Goal: Task Accomplishment & Management: Complete application form

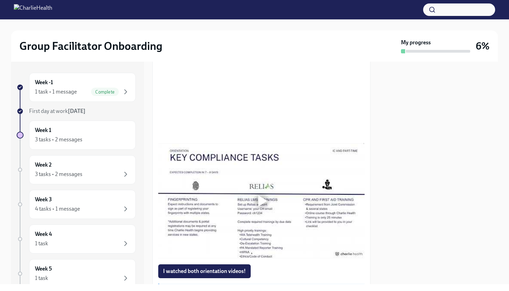
scroll to position [405, 0]
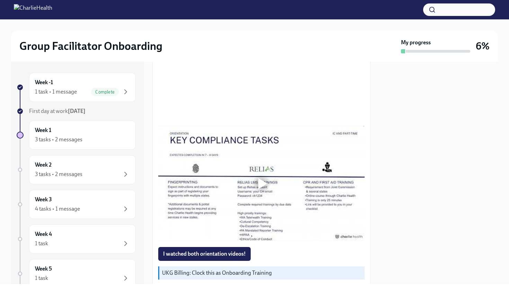
click at [243, 232] on div at bounding box center [261, 183] width 207 height 116
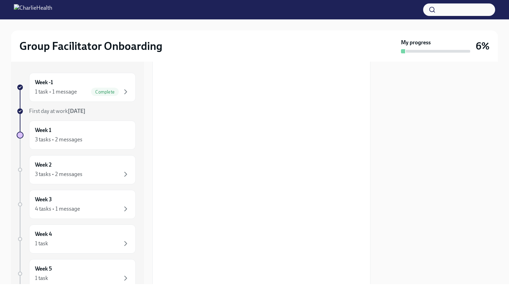
scroll to position [281, 0]
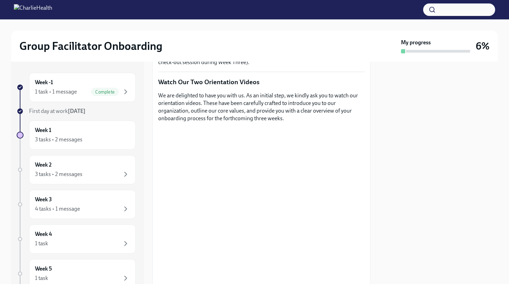
click at [407, 177] on div at bounding box center [438, 173] width 119 height 223
click at [73, 146] on div "Week 1 3 tasks • 2 messages" at bounding box center [82, 135] width 107 height 29
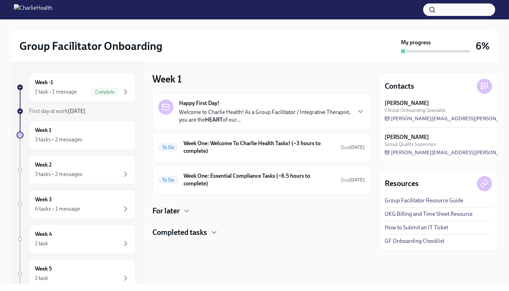
click at [220, 126] on div "Happy First Day! Welcome to Charlie Health! As a Group Facilitator / Integrativ…" at bounding box center [262, 112] width 218 height 36
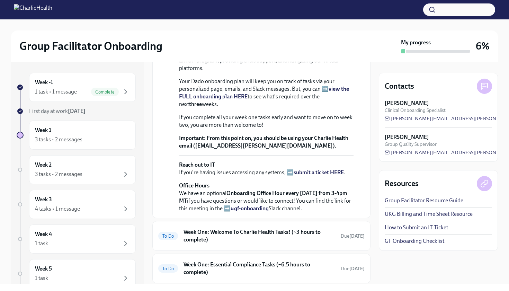
scroll to position [159, 0]
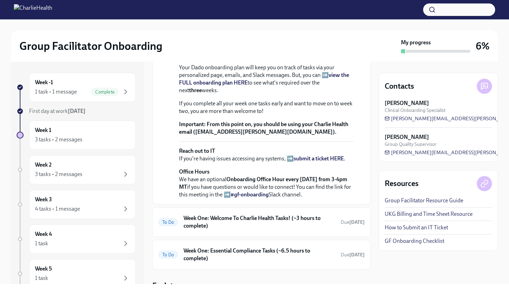
click at [214, 86] on strong "view the FULL onboarding plan HERE" at bounding box center [264, 79] width 170 height 14
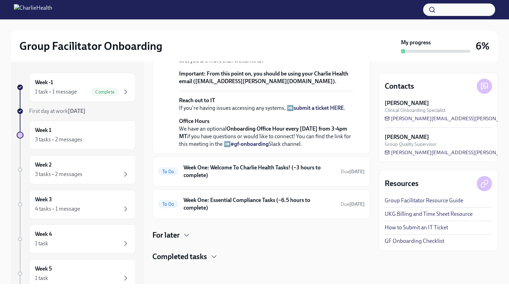
scroll to position [274, 0]
click at [210, 179] on h6 "Week One: Welcome To Charlie Health Tasks! (~3 hours to complete)" at bounding box center [260, 171] width 152 height 15
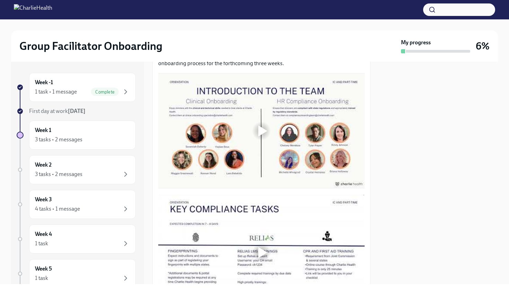
scroll to position [386, 0]
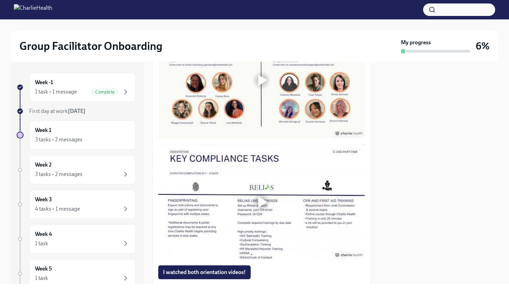
click at [244, 109] on div at bounding box center [261, 80] width 207 height 116
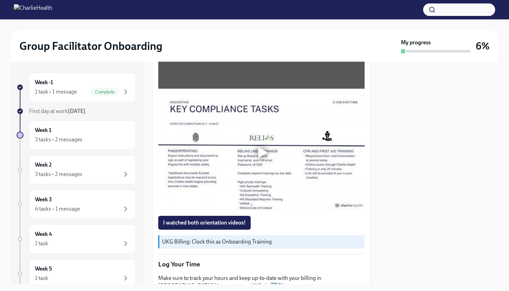
scroll to position [437, 0]
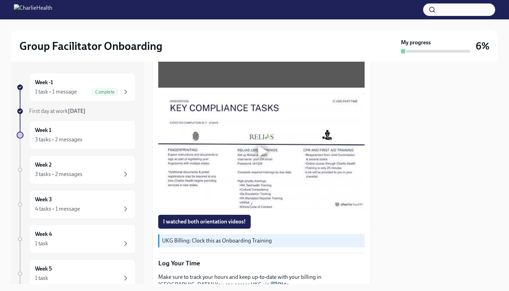
click at [290, 194] on div at bounding box center [261, 151] width 207 height 116
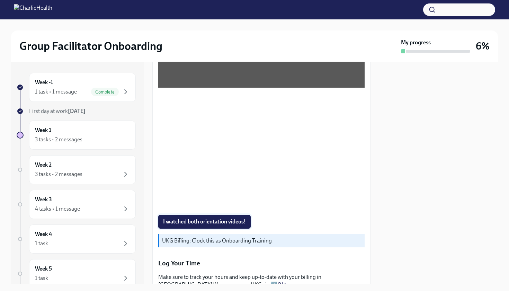
click at [238, 220] on span "I watched both orientation videos!" at bounding box center [204, 221] width 83 height 7
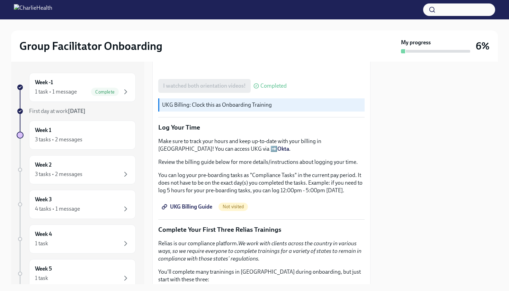
scroll to position [574, 0]
click at [204, 208] on span "UKG Billing Guide" at bounding box center [187, 206] width 49 height 7
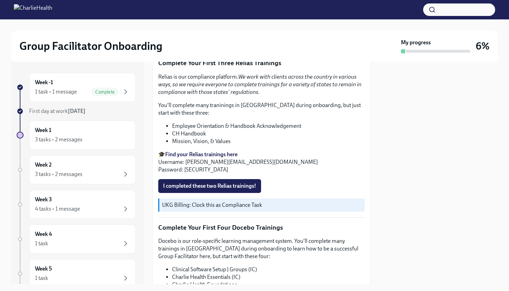
scroll to position [739, 0]
click at [204, 155] on strong "Find your Relias trainings here" at bounding box center [201, 154] width 72 height 7
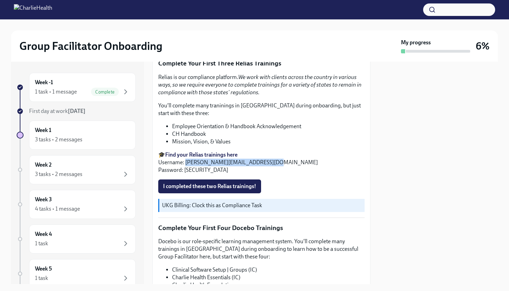
drag, startPoint x: 185, startPoint y: 159, endPoint x: 282, endPoint y: 160, distance: 97.1
click at [282, 160] on p "🎓 Find your Relias trainings here Username: [PERSON_NAME][EMAIL_ADDRESS][DOMAIN…" at bounding box center [261, 162] width 207 height 23
copy p "[EMAIL_ADDRESS][PERSON_NAME][DOMAIN_NAME]"
click at [187, 168] on p "🎓 Find your Relias trainings here Username: [PERSON_NAME][EMAIL_ADDRESS][DOMAIN…" at bounding box center [261, 162] width 207 height 23
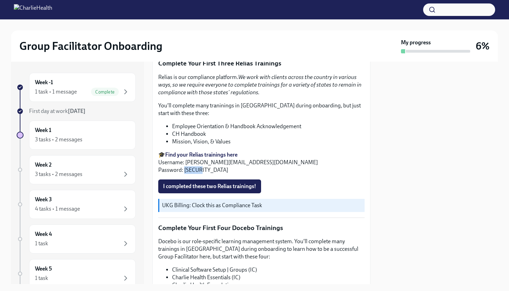
copy p "ch1234"
click at [446, 0] on div at bounding box center [254, 9] width 509 height 19
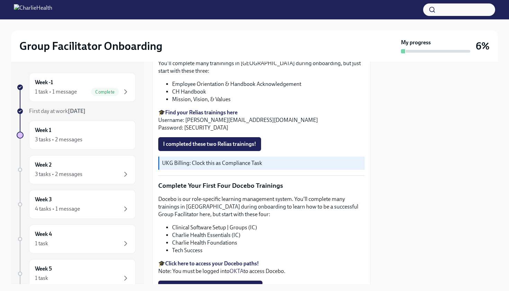
scroll to position [781, 0]
click at [206, 148] on button "I completed these two Relias trainings!" at bounding box center [209, 145] width 103 height 14
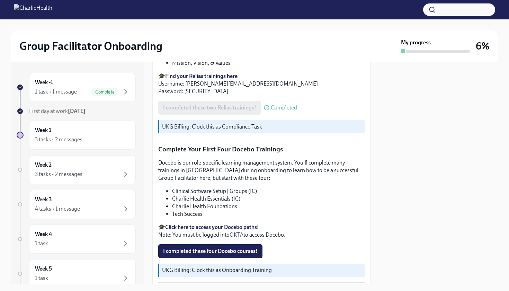
scroll to position [818, 0]
click at [201, 226] on strong "Click here to access your Docebo paths!" at bounding box center [212, 227] width 94 height 7
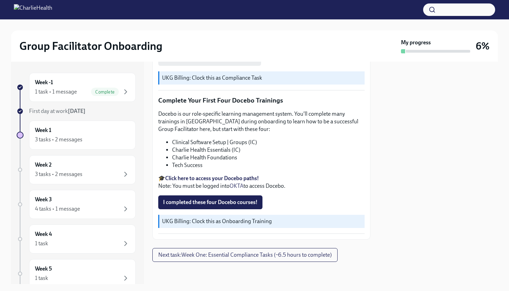
scroll to position [866, 0]
click at [224, 180] on strong "Click here to access your Docebo paths!" at bounding box center [212, 179] width 94 height 7
click at [194, 200] on span "I completed these four Docebo courses!" at bounding box center [210, 203] width 95 height 7
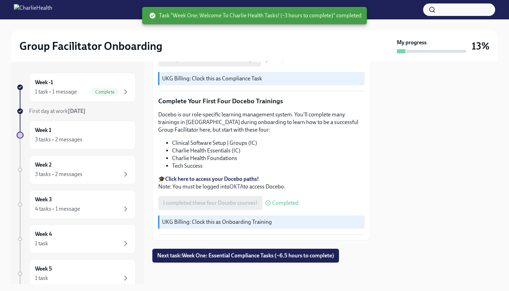
scroll to position [0, 0]
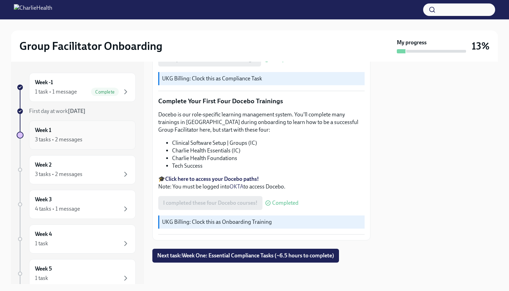
click at [84, 122] on div "Week 1 3 tasks • 2 messages" at bounding box center [82, 135] width 107 height 29
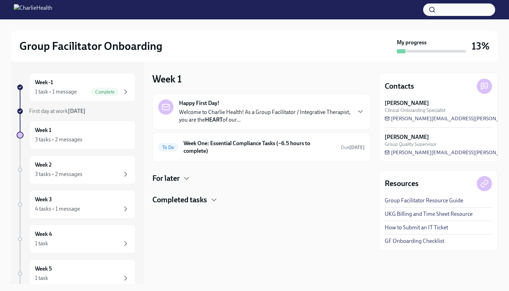
click at [190, 173] on div "Happy First Day! Welcome to Charlie Health! As a Group Facilitator / Integrativ…" at bounding box center [262, 150] width 218 height 112
click at [191, 166] on div "Happy First Day! Welcome to Charlie Health! As a Group Facilitator / Integrativ…" at bounding box center [262, 150] width 218 height 112
click at [195, 161] on div "To Do Week One: Essential Compliance Tasks (~6.5 hours to complete) Due [DATE]" at bounding box center [262, 147] width 218 height 30
click at [189, 176] on icon "button" at bounding box center [187, 178] width 8 height 8
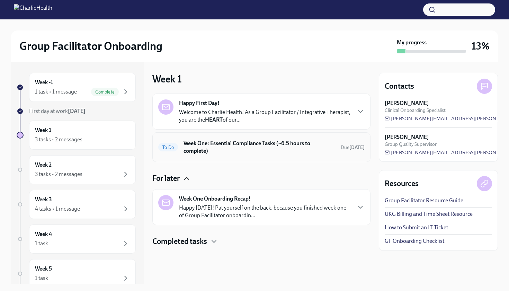
click at [193, 155] on div "To Do Week One: Essential Compliance Tasks (~6.5 hours to complete) Due [DATE]" at bounding box center [261, 147] width 207 height 18
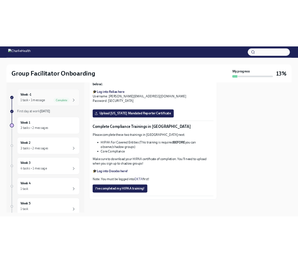
scroll to position [1602, 0]
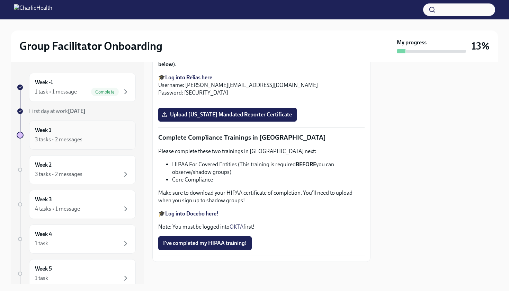
click at [83, 125] on div "Week 1 3 tasks • 2 messages" at bounding box center [82, 135] width 107 height 29
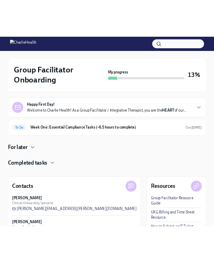
scroll to position [64, 0]
